Goal: Task Accomplishment & Management: Use online tool/utility

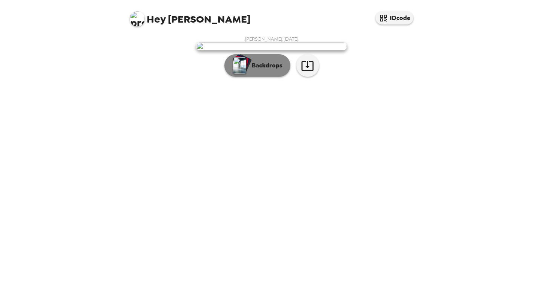
click at [271, 70] on p "Backdrops" at bounding box center [265, 65] width 34 height 9
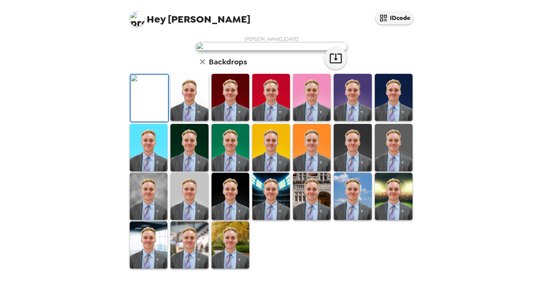
click at [319, 121] on img at bounding box center [312, 97] width 38 height 47
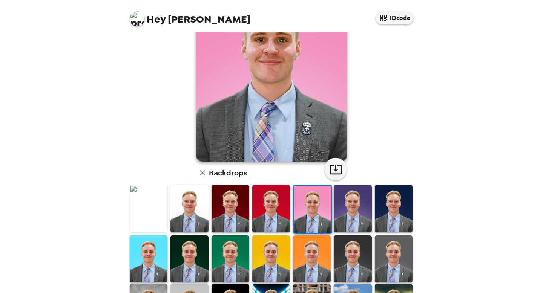
scroll to position [70, 0]
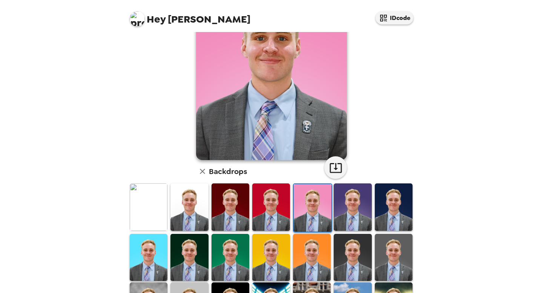
click at [172, 215] on img at bounding box center [189, 207] width 38 height 47
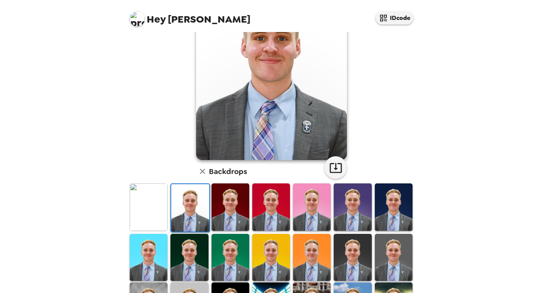
click at [148, 215] on img at bounding box center [149, 207] width 38 height 47
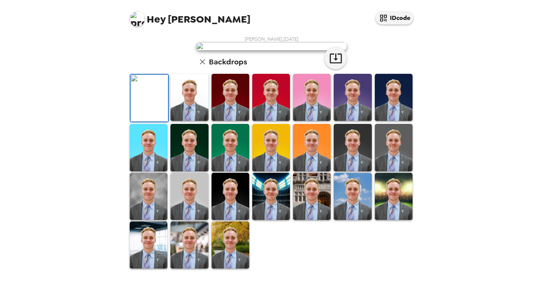
scroll to position [156, 0]
click at [265, 220] on img at bounding box center [271, 196] width 38 height 47
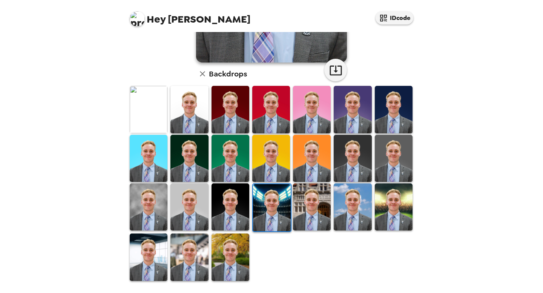
click at [244, 261] on img at bounding box center [230, 257] width 38 height 47
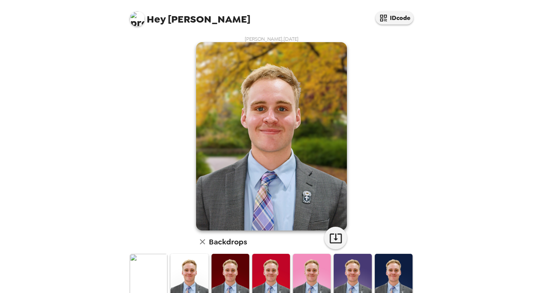
scroll to position [168, 0]
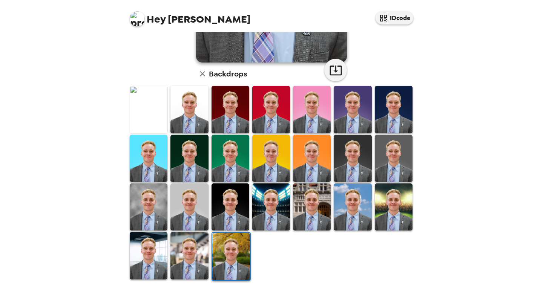
click at [390, 202] on img at bounding box center [394, 207] width 38 height 47
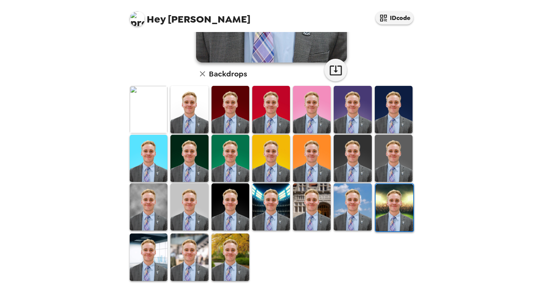
click at [187, 247] on img at bounding box center [189, 257] width 38 height 47
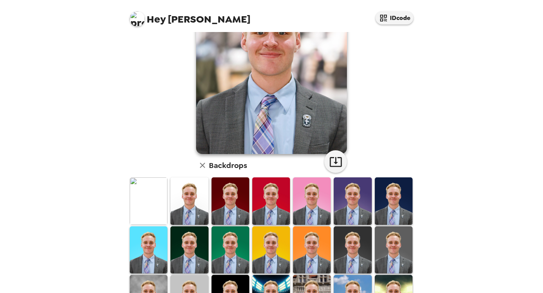
scroll to position [71, 0]
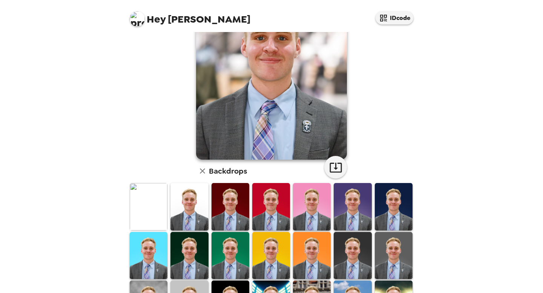
click at [152, 198] on img at bounding box center [149, 206] width 38 height 47
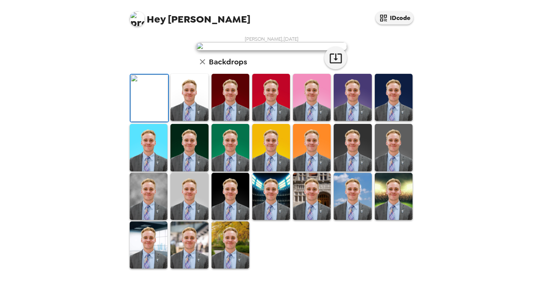
scroll to position [0, 0]
click at [333, 65] on icon "button" at bounding box center [335, 58] width 13 height 13
